Goal: Task Accomplishment & Management: Use online tool/utility

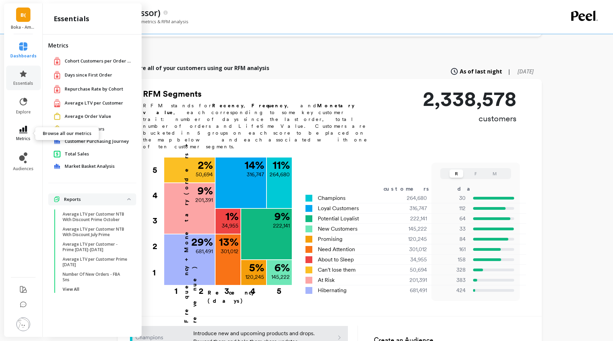
click at [23, 130] on icon at bounding box center [23, 130] width 8 height 8
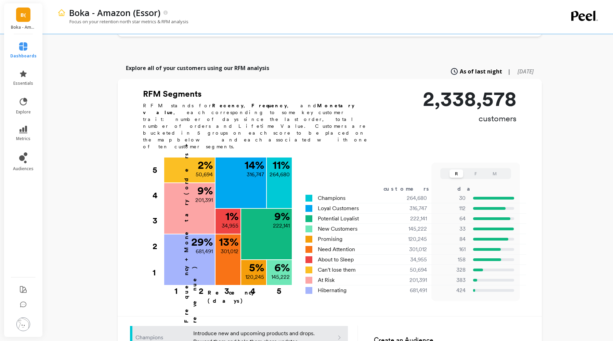
click at [360, 33] on div "Boka - Amazon (Essor) Focus on your retention north star metrics & RFM analysis" at bounding box center [300, 17] width 486 height 34
click at [26, 129] on icon at bounding box center [23, 130] width 8 height 8
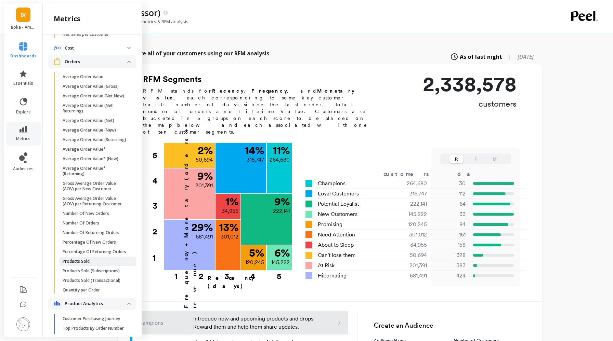
scroll to position [356, 0]
click at [99, 212] on p "Number Of New Orders" at bounding box center [86, 214] width 47 height 5
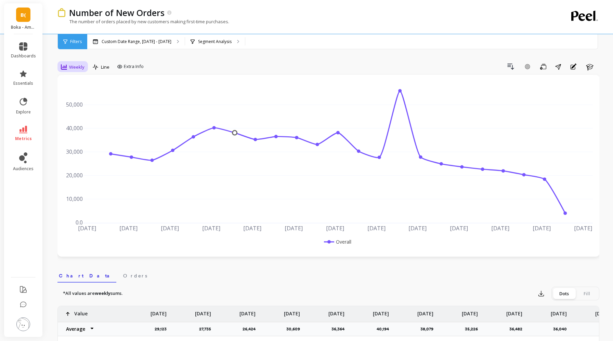
click at [73, 69] on span "Weekly" at bounding box center [76, 67] width 15 height 7
click at [77, 95] on div "Daily" at bounding box center [82, 95] width 39 height 7
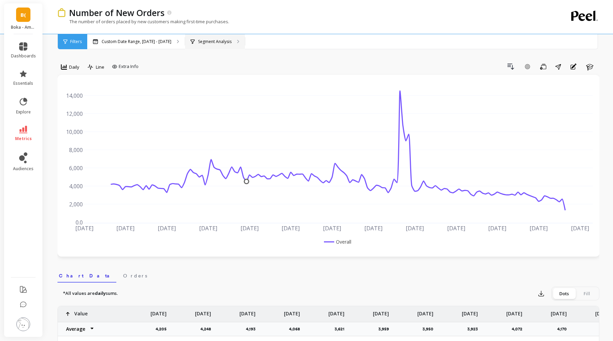
click at [229, 38] on div "Segment Analysis" at bounding box center [215, 41] width 60 height 15
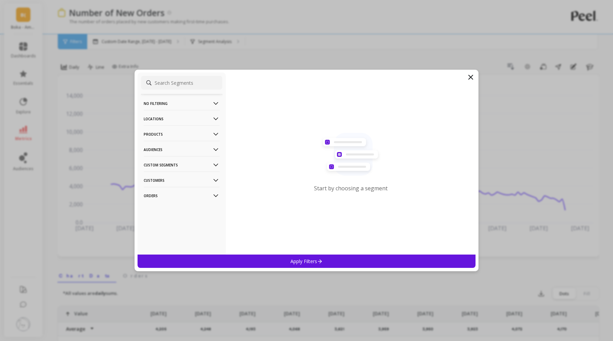
click at [178, 132] on p "Products" at bounding box center [182, 134] width 76 height 17
click at [173, 150] on div "ASIN" at bounding box center [181, 147] width 81 height 11
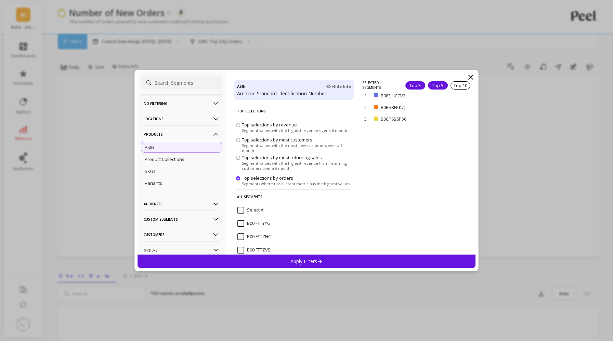
click at [438, 85] on div "Top 5" at bounding box center [438, 85] width 20 height 8
click at [471, 76] on icon at bounding box center [471, 77] width 4 height 4
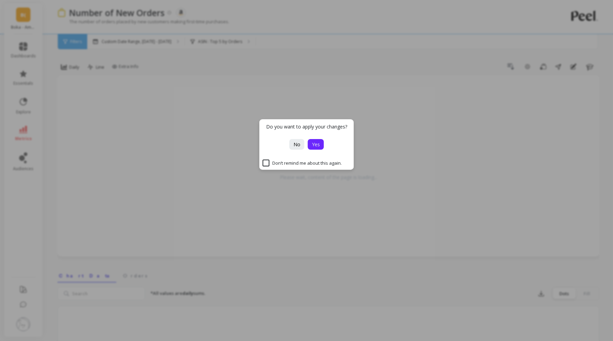
click at [320, 146] on button "Yes" at bounding box center [316, 144] width 16 height 11
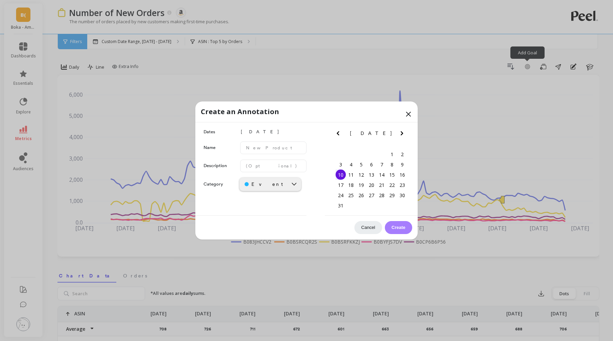
click at [256, 132] on span "[DATE]" at bounding box center [273, 132] width 66 height 8
click at [362, 174] on div "12" at bounding box center [361, 175] width 10 height 10
click at [249, 150] on input "text" at bounding box center [273, 148] width 66 height 13
type input "W"
paste input "sensitivity"
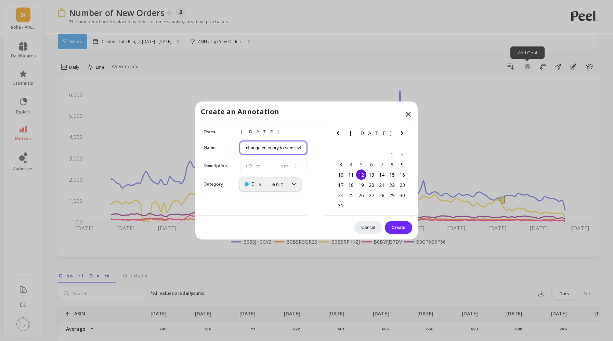
scroll to position [0, 3]
click at [262, 148] on input "change category to sensitivity" at bounding box center [273, 148] width 66 height 13
type input "change category to sensitivity"
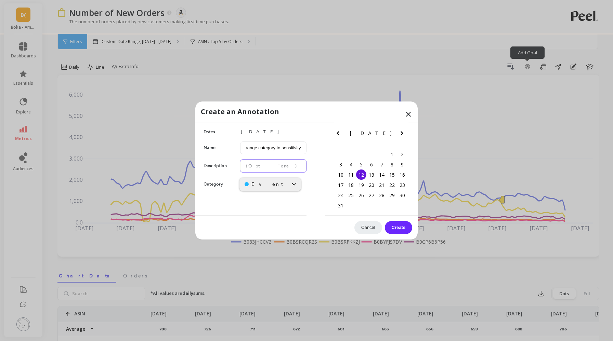
click at [260, 166] on input "text" at bounding box center [273, 166] width 66 height 13
click at [285, 186] on div "Event" at bounding box center [264, 184] width 48 height 7
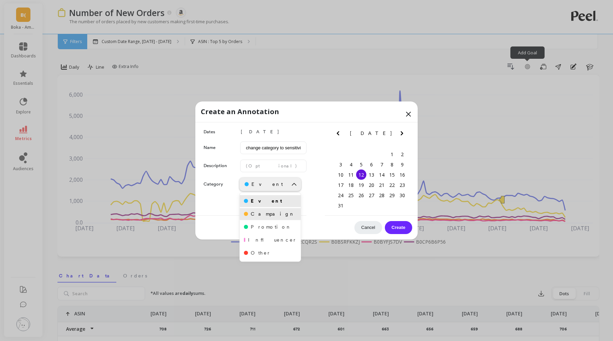
click at [269, 217] on div "Campaign" at bounding box center [270, 214] width 53 height 7
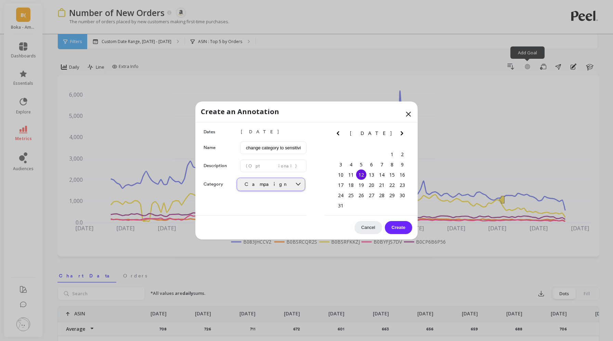
click at [266, 184] on div "Campaign" at bounding box center [264, 184] width 45 height 7
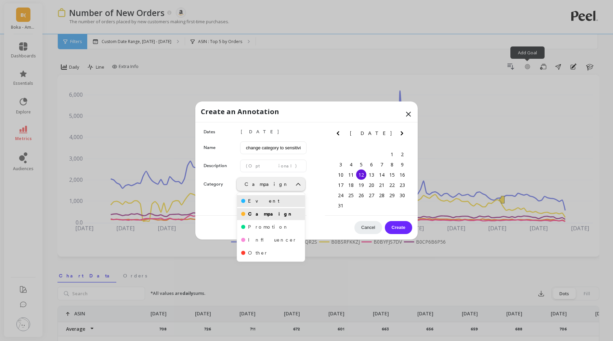
click at [277, 202] on div "Event" at bounding box center [271, 201] width 60 height 7
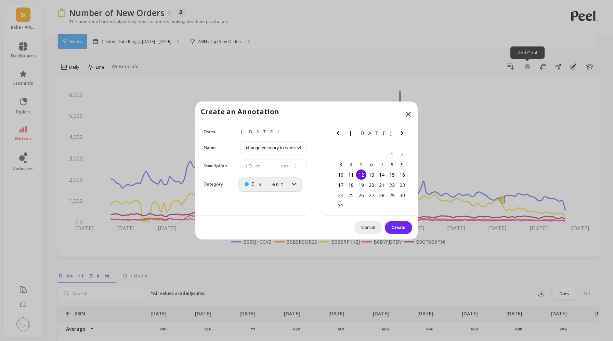
click at [398, 231] on button "Create" at bounding box center [398, 227] width 27 height 13
click at [245, 150] on input "sensitivity treatment" at bounding box center [273, 148] width 66 height 13
click at [289, 147] on input "change tosensitivity treatment" at bounding box center [273, 148] width 66 height 13
type input "change to sensitivity treatmen"
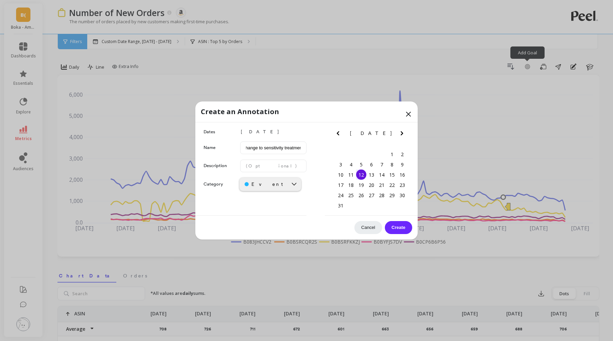
scroll to position [0, 0]
click at [402, 223] on button "Create" at bounding box center [398, 227] width 27 height 13
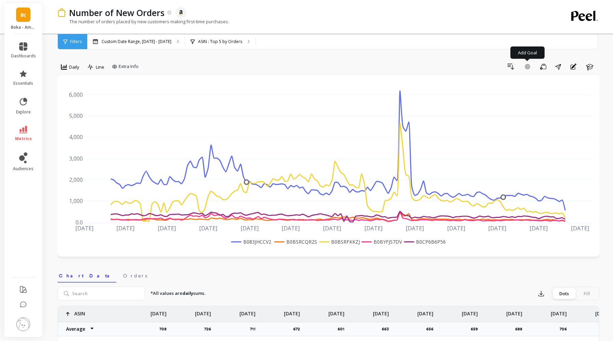
click at [403, 43] on div "Custom Date Range, [DATE] - [DATE] ASIN : Top 5 by Orders ASIN : B083JHCCV2 B0B…" at bounding box center [357, 41] width 540 height 15
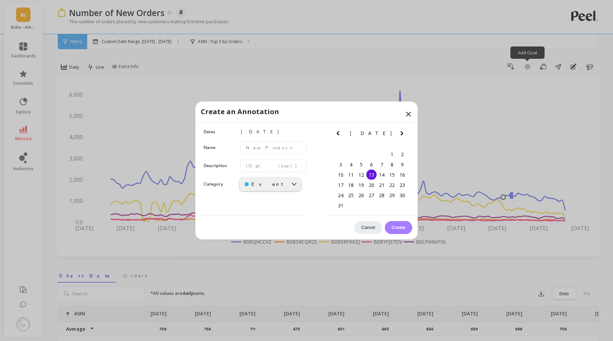
click at [407, 116] on icon at bounding box center [408, 114] width 8 height 8
click at [410, 114] on icon at bounding box center [408, 114] width 8 height 8
